Goal: Use online tool/utility: Utilize a website feature to perform a specific function

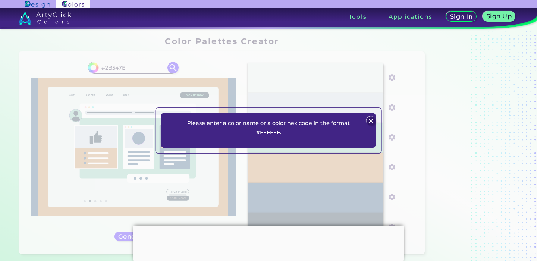
click at [369, 118] on img at bounding box center [370, 120] width 9 height 9
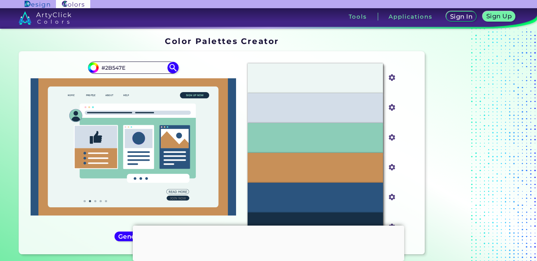
scroll to position [30, 0]
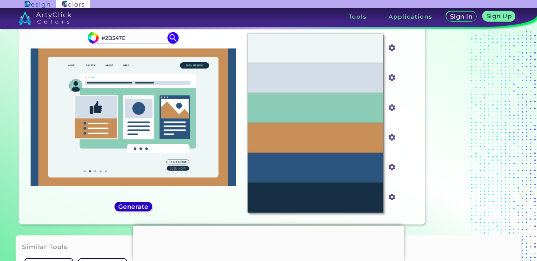
click at [139, 211] on div "Generate" at bounding box center [133, 206] width 34 height 9
click at [139, 202] on div "Generate" at bounding box center [133, 206] width 34 height 9
click at [141, 207] on h5 "Generate" at bounding box center [133, 207] width 27 height 6
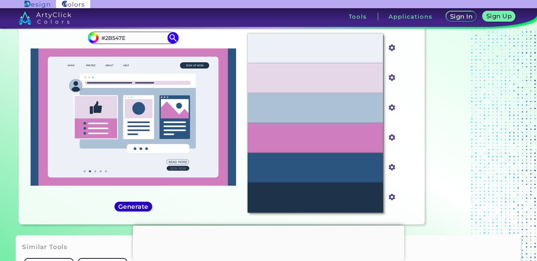
click at [141, 207] on h5 "Generate" at bounding box center [133, 207] width 27 height 6
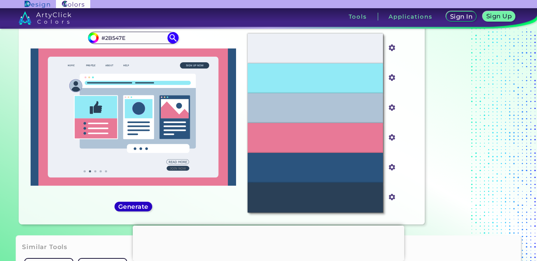
click at [141, 207] on h5 "Generate" at bounding box center [133, 207] width 27 height 6
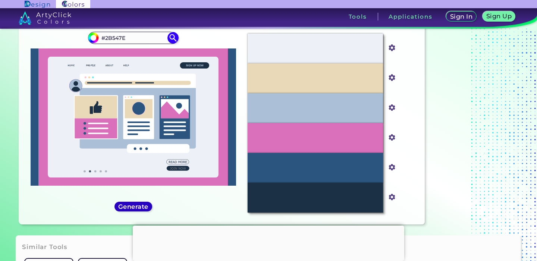
click at [141, 207] on h5 "Generate" at bounding box center [133, 207] width 27 height 6
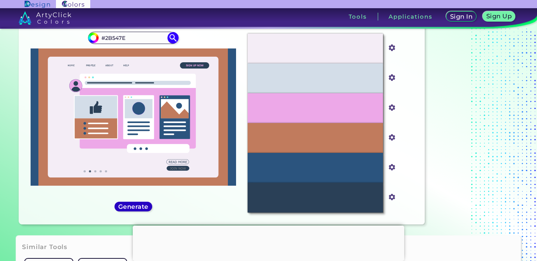
click at [141, 208] on h5 "Generate" at bounding box center [133, 207] width 27 height 6
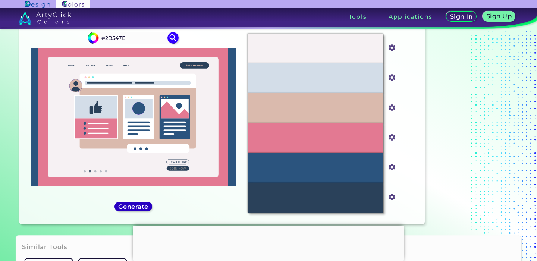
click at [135, 208] on h5 "Generate" at bounding box center [133, 207] width 27 height 6
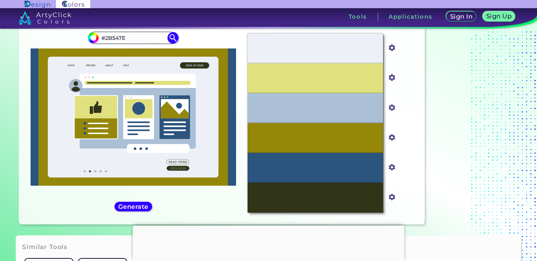
click at [57, 21] on img at bounding box center [45, 17] width 53 height 13
